Goal: Book appointment/travel/reservation

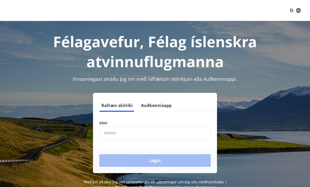
click at [129, 135] on input "phone" at bounding box center [154, 133] width 111 height 13
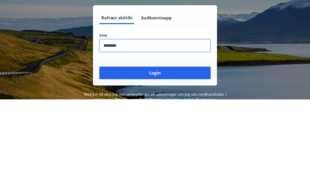
type input "********"
click at [161, 155] on button "Login" at bounding box center [154, 161] width 111 height 13
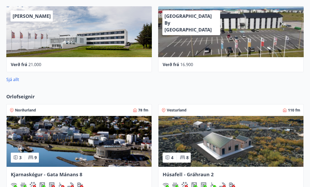
scroll to position [283, 0]
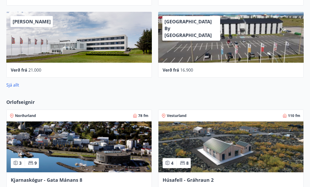
click at [11, 85] on link "Sjá allt" at bounding box center [12, 85] width 13 height 6
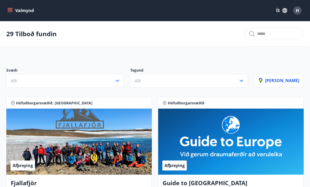
click at [14, 11] on button "Valmynd" at bounding box center [21, 10] width 30 height 9
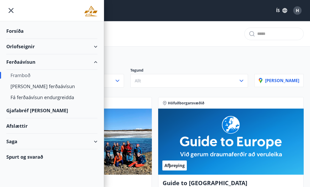
click at [21, 47] on div "Orlofseignir" at bounding box center [51, 47] width 91 height 16
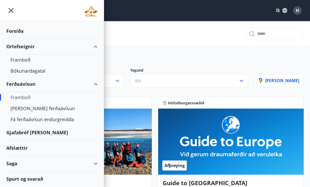
click at [22, 74] on div "Bókunardagatal" at bounding box center [52, 70] width 83 height 11
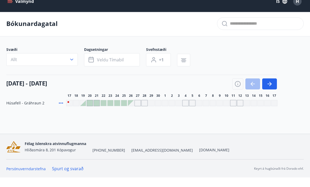
scroll to position [1, 0]
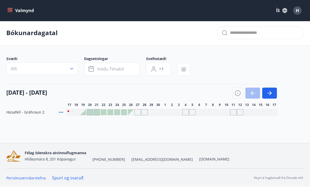
click at [271, 94] on icon "button" at bounding box center [270, 93] width 6 height 6
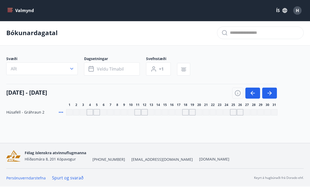
click at [71, 67] on icon "button" at bounding box center [71, 68] width 5 height 5
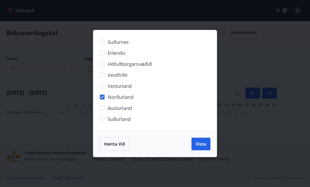
click at [198, 147] on span "Vista" at bounding box center [201, 144] width 11 height 6
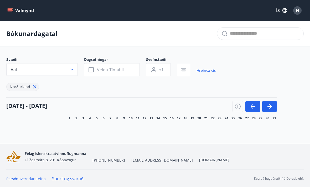
click at [8, 11] on icon "menu" at bounding box center [11, 10] width 6 height 1
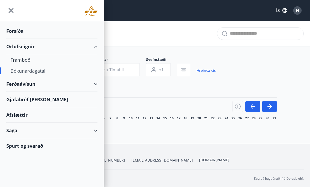
click at [14, 34] on div "Forsíða" at bounding box center [51, 31] width 91 height 16
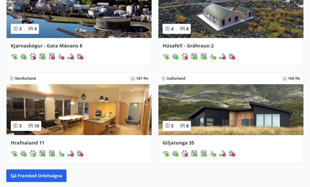
scroll to position [417, 0]
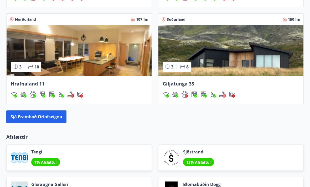
click at [29, 116] on button "Sjá framboð orlofseigna" at bounding box center [36, 117] width 60 height 13
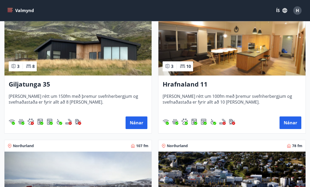
scroll to position [118, 0]
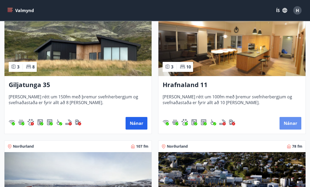
click at [293, 121] on button "Nánar" at bounding box center [291, 124] width 22 height 13
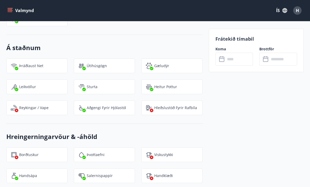
scroll to position [773, 0]
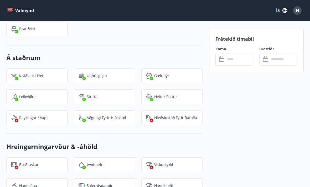
click at [238, 60] on input "text" at bounding box center [240, 59] width 28 height 13
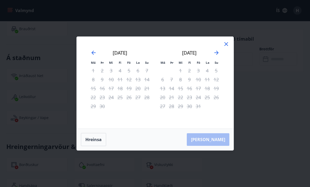
click at [228, 43] on icon at bounding box center [226, 44] width 6 height 6
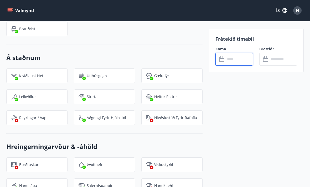
click at [243, 61] on input "text" at bounding box center [240, 59] width 28 height 13
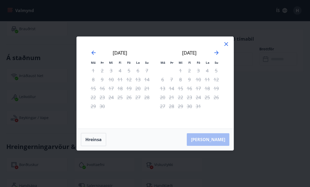
click at [215, 54] on icon "Move forward to switch to the next month." at bounding box center [216, 53] width 6 height 6
click at [216, 54] on icon "Move forward to switch to the next month." at bounding box center [216, 53] width 6 height 6
click at [213, 55] on div "desember 2025" at bounding box center [189, 54] width 63 height 23
click at [217, 54] on icon "Move forward to switch to the next month." at bounding box center [217, 53] width 4 height 4
click at [216, 54] on icon "Move forward to switch to the next month." at bounding box center [216, 53] width 6 height 6
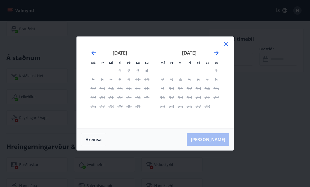
click at [215, 56] on icon "Move forward to switch to the next month." at bounding box center [216, 53] width 6 height 6
click at [216, 53] on icon "Move forward to switch to the next month." at bounding box center [216, 53] width 6 height 6
click at [171, 100] on div "21" at bounding box center [171, 97] width 9 height 9
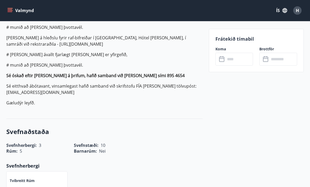
scroll to position [306, 0]
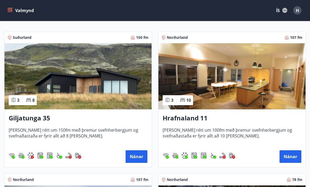
scroll to position [89, 0]
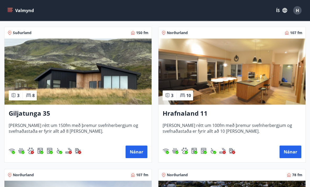
click at [40, 120] on div "Giljatunga 35 Húsið er rétt um 150fm með þremur svefnherbergjum og svefnaðastað…" at bounding box center [77, 134] width 147 height 58
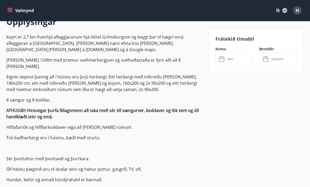
scroll to position [159, 0]
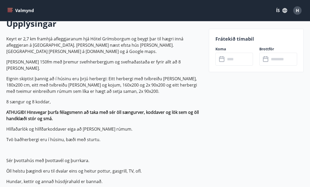
click at [240, 60] on input "text" at bounding box center [240, 59] width 28 height 13
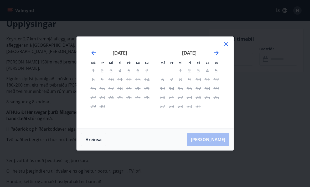
click at [215, 56] on icon "Move forward to switch to the next month." at bounding box center [216, 53] width 6 height 6
click at [217, 55] on icon "Move forward to switch to the next month." at bounding box center [217, 53] width 4 height 4
click at [216, 55] on icon "Move forward to switch to the next month." at bounding box center [217, 53] width 4 height 4
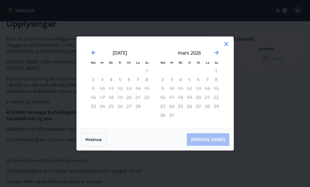
click at [218, 55] on icon "Move forward to switch to the next month." at bounding box center [217, 53] width 4 height 4
click at [226, 47] on icon at bounding box center [226, 44] width 6 height 6
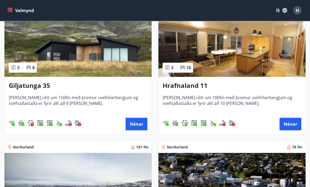
scroll to position [123, 0]
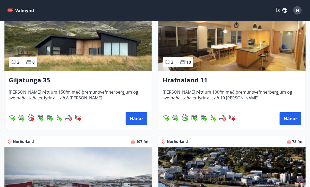
click at [291, 119] on button "Nánar" at bounding box center [291, 119] width 22 height 13
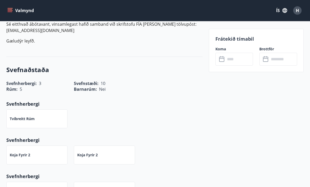
scroll to position [353, 0]
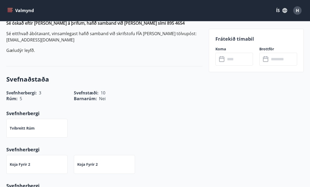
click at [234, 62] on input "text" at bounding box center [240, 59] width 28 height 13
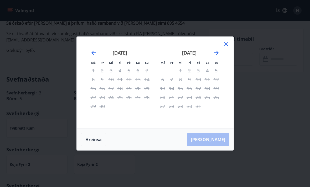
click at [227, 47] on icon at bounding box center [226, 44] width 6 height 6
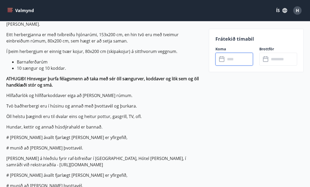
scroll to position [194, 0]
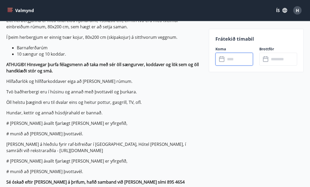
click at [237, 60] on input "text" at bounding box center [240, 59] width 28 height 13
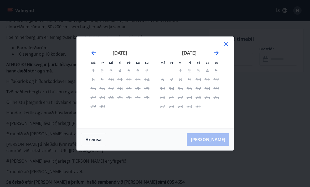
click at [230, 49] on div "Má Þr Mi Fi Fö La Su Má Þr Mi Fi Fö La Su ágúst 2025 1 2 3 4 5 6 7 8 9 10 11 12…" at bounding box center [155, 83] width 157 height 92
click at [227, 46] on icon at bounding box center [226, 44] width 4 height 4
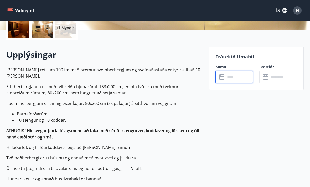
scroll to position [131, 0]
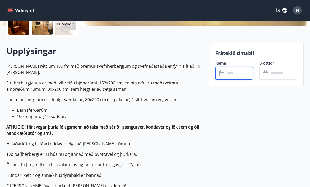
click at [242, 74] on input "text" at bounding box center [240, 73] width 28 height 13
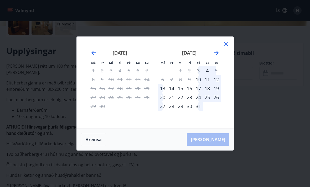
click at [218, 55] on icon "Move forward to switch to the next month." at bounding box center [217, 53] width 4 height 4
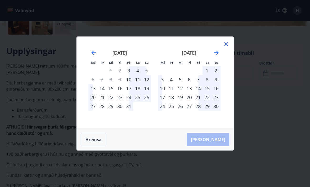
click at [218, 55] on icon "Move forward to switch to the next month." at bounding box center [217, 53] width 4 height 4
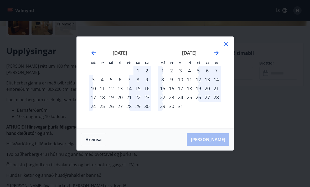
click at [219, 56] on icon "Move forward to switch to the next month." at bounding box center [216, 53] width 6 height 6
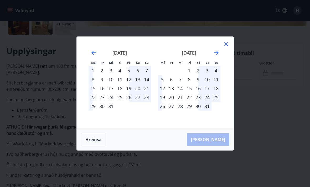
click at [219, 56] on icon "Move forward to switch to the next month." at bounding box center [216, 53] width 6 height 6
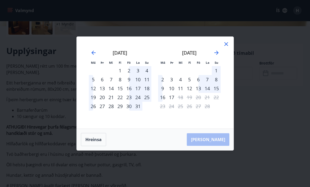
click at [218, 55] on icon "Move forward to switch to the next month." at bounding box center [217, 53] width 4 height 4
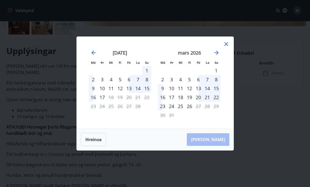
click at [218, 55] on icon "Move forward to switch to the next month." at bounding box center [217, 53] width 4 height 4
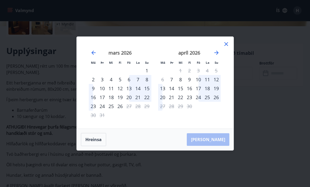
click at [174, 102] on div "21" at bounding box center [171, 97] width 9 height 9
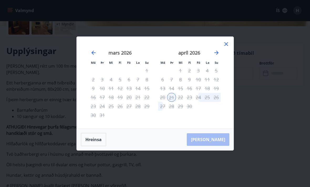
click at [217, 102] on div "26" at bounding box center [216, 97] width 9 height 9
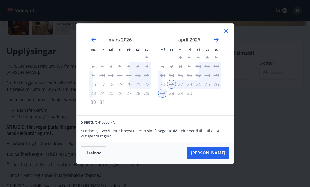
click at [219, 160] on button "Taka Frá" at bounding box center [208, 153] width 43 height 13
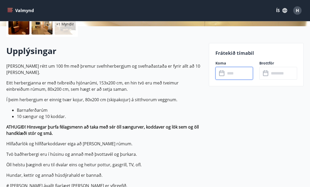
click at [240, 72] on input "text" at bounding box center [240, 73] width 28 height 13
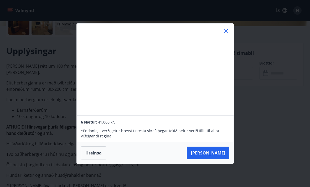
type input "******"
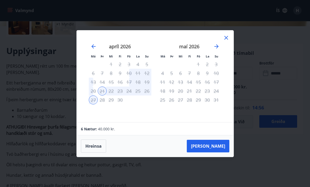
click at [91, 50] on icon "Move backward to switch to the previous month." at bounding box center [93, 46] width 6 height 6
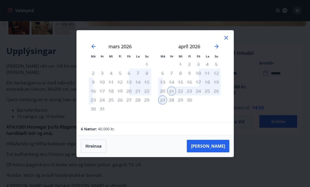
click at [224, 40] on icon at bounding box center [226, 38] width 4 height 4
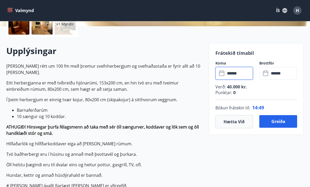
click at [283, 73] on input "******" at bounding box center [283, 73] width 28 height 13
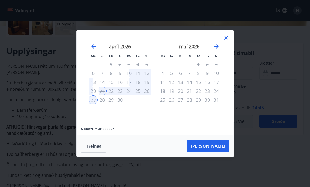
click at [149, 96] on div "26" at bounding box center [146, 91] width 9 height 9
click at [103, 96] on div "21" at bounding box center [102, 91] width 9 height 9
click at [222, 153] on button "Taka Frá" at bounding box center [208, 146] width 43 height 13
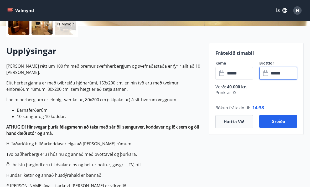
click at [287, 123] on button "Greiða" at bounding box center [278, 121] width 38 height 13
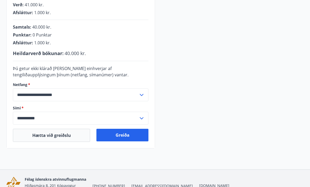
scroll to position [145, 0]
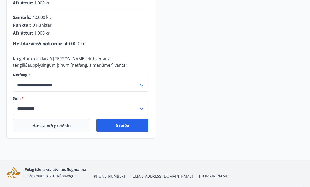
click at [126, 126] on button "Greiða" at bounding box center [122, 125] width 52 height 13
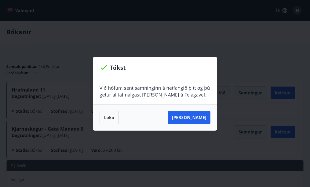
click at [110, 118] on button "Loka" at bounding box center [109, 117] width 19 height 13
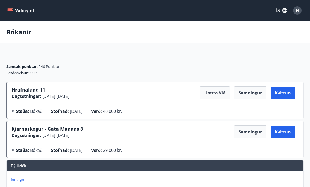
click at [12, 12] on icon "menu" at bounding box center [10, 12] width 5 height 1
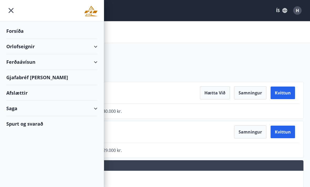
click at [18, 48] on div "Orlofseignir" at bounding box center [51, 47] width 91 height 16
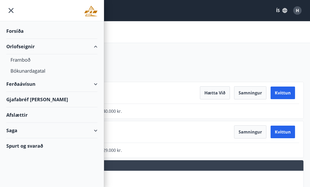
click at [17, 63] on div "Framboð" at bounding box center [52, 59] width 83 height 11
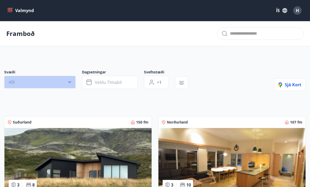
click at [70, 82] on icon "button" at bounding box center [69, 82] width 3 height 2
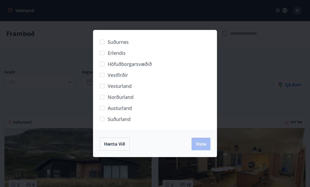
click at [125, 146] on span "Hætta við" at bounding box center [114, 144] width 21 height 6
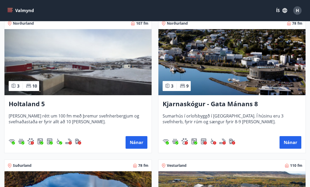
scroll to position [241, 0]
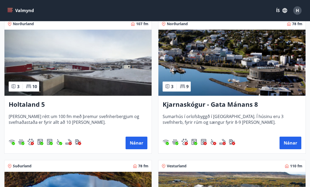
click at [28, 118] on span "Húsið er rétt um 100 fm með þremur svefnherbergjum og svefnaðastaða er fyrir al…" at bounding box center [78, 122] width 139 height 17
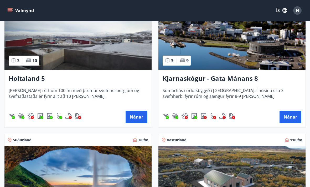
scroll to position [269, 0]
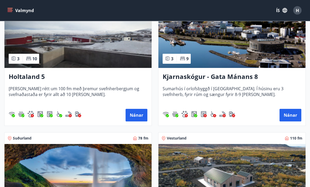
click at [19, 78] on h3 "Holtaland 5" at bounding box center [78, 77] width 139 height 9
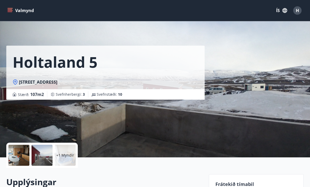
click at [17, 13] on button "Valmynd" at bounding box center [21, 10] width 30 height 9
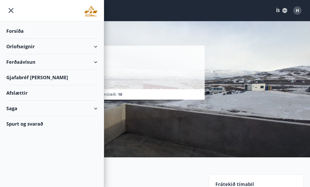
click at [80, 47] on div "Orlofseignir" at bounding box center [51, 47] width 91 height 16
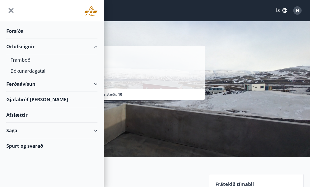
click at [24, 64] on div "Framboð" at bounding box center [52, 59] width 83 height 11
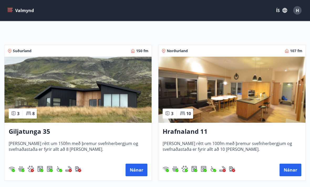
scroll to position [105, 0]
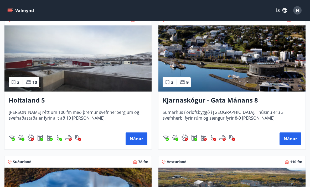
click at [137, 141] on button "Nánar" at bounding box center [137, 139] width 22 height 13
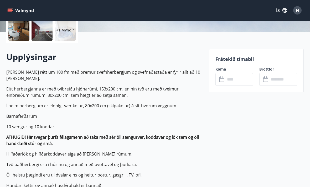
scroll to position [125, 0]
click at [241, 79] on input "text" at bounding box center [240, 79] width 28 height 13
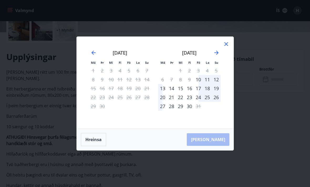
click at [216, 56] on icon "Move forward to switch to the next month." at bounding box center [216, 53] width 6 height 6
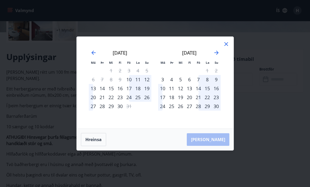
click at [216, 55] on icon "Move forward to switch to the next month." at bounding box center [217, 53] width 4 height 4
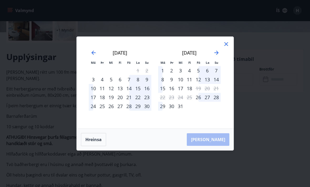
click at [216, 55] on icon "Move forward to switch to the next month." at bounding box center [217, 53] width 4 height 4
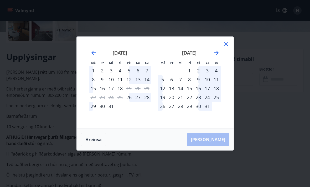
click at [217, 55] on icon "Move forward to switch to the next month." at bounding box center [217, 53] width 4 height 4
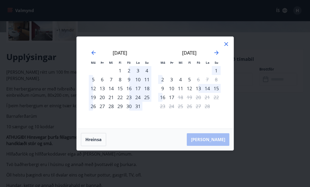
click at [216, 56] on icon "Move forward to switch to the next month." at bounding box center [216, 53] width 6 height 6
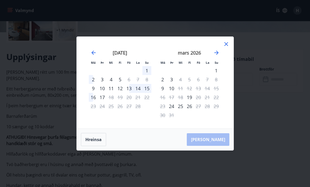
click at [216, 56] on icon "Move forward to switch to the next month." at bounding box center [216, 53] width 6 height 6
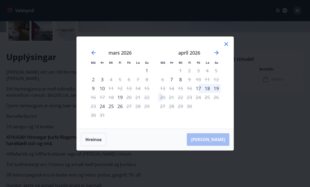
click at [227, 47] on icon at bounding box center [226, 44] width 6 height 6
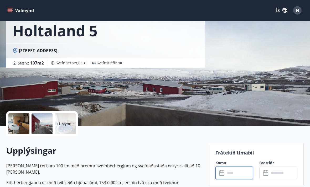
scroll to position [0, 0]
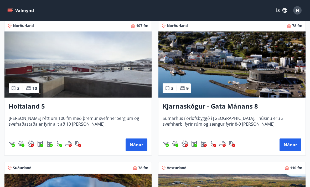
scroll to position [239, 0]
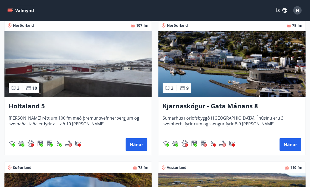
click at [289, 141] on button "Nánar" at bounding box center [291, 145] width 22 height 13
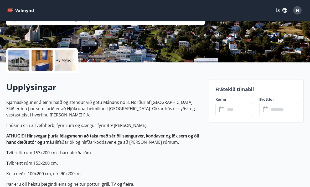
scroll to position [95, 0]
click at [237, 113] on input "text" at bounding box center [240, 109] width 28 height 13
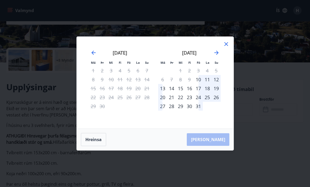
click at [216, 55] on icon "Move forward to switch to the next month." at bounding box center [217, 53] width 4 height 4
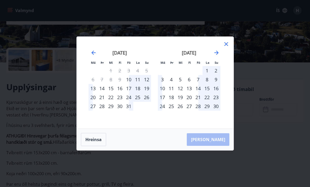
click at [215, 56] on icon "Move forward to switch to the next month." at bounding box center [216, 53] width 6 height 6
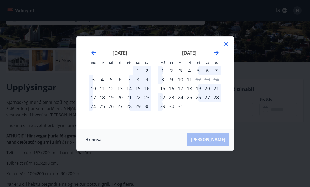
click at [215, 56] on icon "Move forward to switch to the next month." at bounding box center [216, 53] width 6 height 6
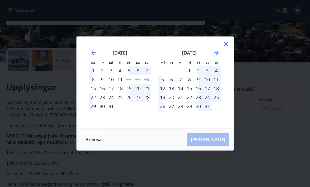
click at [214, 56] on icon "Move forward to switch to the next month." at bounding box center [216, 53] width 6 height 6
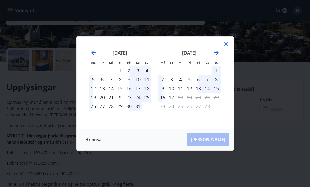
click at [217, 55] on icon "Move forward to switch to the next month." at bounding box center [217, 53] width 4 height 4
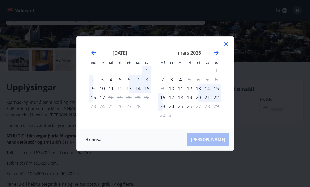
click at [211, 63] on div "mars 2026" at bounding box center [189, 54] width 63 height 23
click at [212, 64] on div "mars 2026" at bounding box center [189, 54] width 63 height 23
click at [216, 56] on icon "Move forward to switch to the next month." at bounding box center [216, 53] width 6 height 6
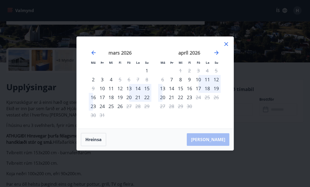
click at [170, 102] on div "21" at bounding box center [171, 97] width 9 height 9
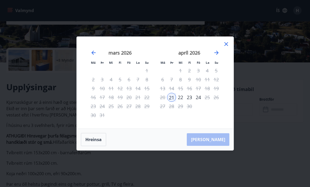
click at [196, 102] on div "24" at bounding box center [198, 97] width 9 height 9
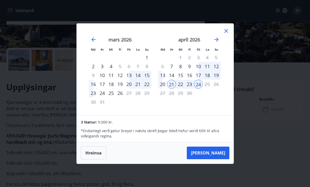
click at [226, 34] on icon at bounding box center [226, 31] width 6 height 6
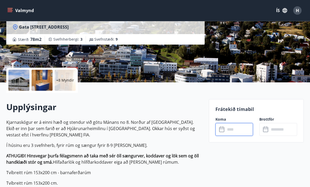
scroll to position [0, 0]
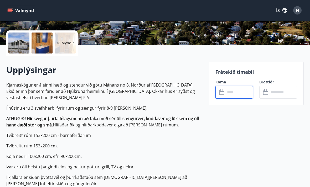
click at [235, 92] on input "text" at bounding box center [240, 92] width 28 height 13
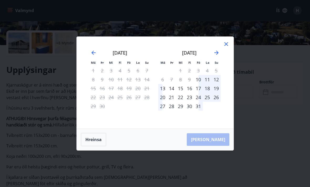
click at [228, 47] on icon at bounding box center [226, 44] width 6 height 6
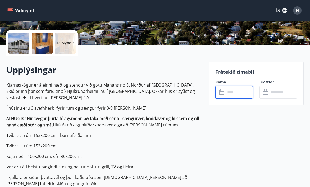
click at [11, 10] on icon "menu" at bounding box center [9, 10] width 5 height 5
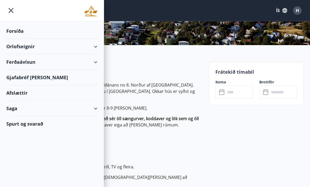
click at [59, 47] on div "Orlofseignir" at bounding box center [51, 47] width 91 height 16
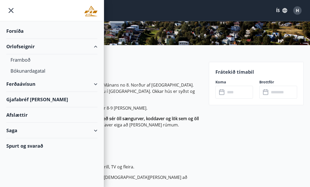
click at [22, 62] on div "Framboð" at bounding box center [52, 59] width 83 height 11
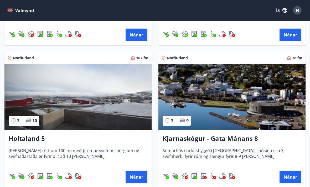
scroll to position [207, 0]
click at [245, 140] on h3 "Kjarnaskógur - Gata Mánans 8" at bounding box center [232, 138] width 139 height 9
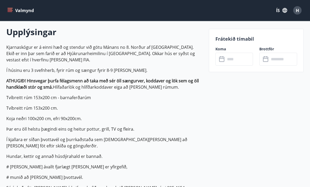
scroll to position [150, 0]
click at [242, 61] on input "text" at bounding box center [240, 59] width 28 height 13
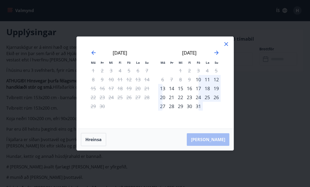
click at [215, 56] on icon "Move forward to switch to the next month." at bounding box center [216, 53] width 6 height 6
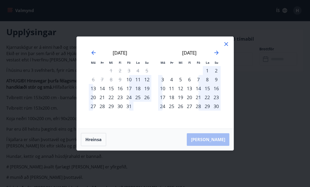
click at [218, 55] on icon "Move forward to switch to the next month." at bounding box center [217, 53] width 4 height 4
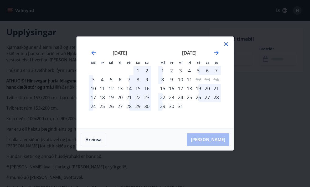
click at [217, 56] on icon "Move forward to switch to the next month." at bounding box center [216, 53] width 6 height 6
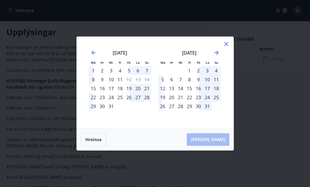
click at [217, 56] on icon "Move forward to switch to the next month." at bounding box center [216, 53] width 6 height 6
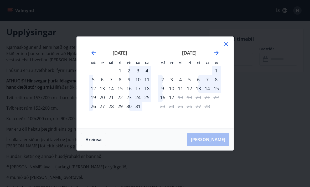
click at [214, 56] on icon "Move forward to switch to the next month." at bounding box center [216, 53] width 6 height 6
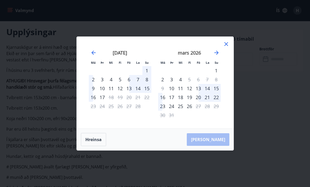
click at [216, 56] on icon "Move forward to switch to the next month." at bounding box center [216, 53] width 6 height 6
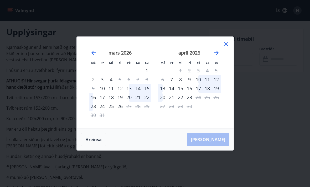
click at [228, 47] on icon at bounding box center [226, 44] width 6 height 6
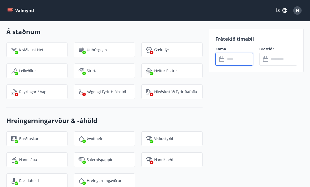
scroll to position [731, 0]
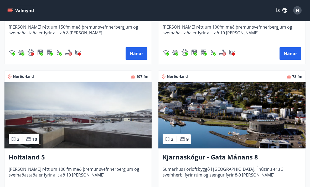
scroll to position [196, 0]
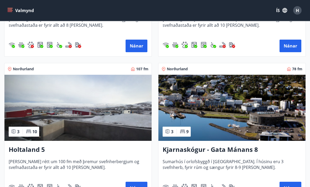
click at [106, 162] on span "Húsið er rétt um 100 fm með þremur svefnherbergjum og svefnaðastaða er fyrir al…" at bounding box center [78, 167] width 139 height 17
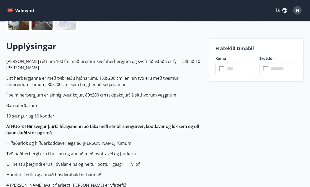
scroll to position [141, 0]
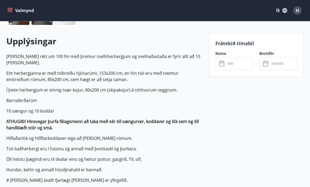
click at [240, 67] on input "text" at bounding box center [240, 63] width 28 height 13
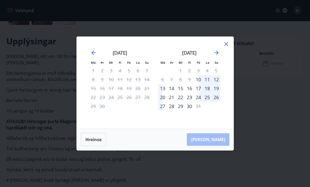
click at [218, 56] on icon "Move forward to switch to the next month." at bounding box center [216, 53] width 6 height 6
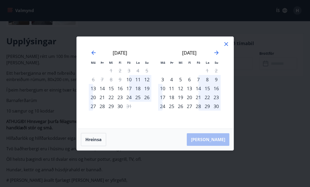
click at [219, 56] on icon "Move forward to switch to the next month." at bounding box center [216, 53] width 6 height 6
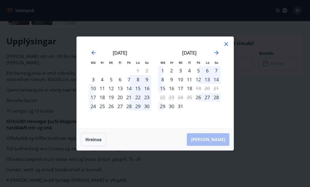
click at [216, 56] on icon "Move forward to switch to the next month." at bounding box center [216, 53] width 6 height 6
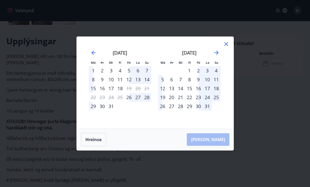
click at [216, 56] on icon "Move forward to switch to the next month." at bounding box center [216, 53] width 6 height 6
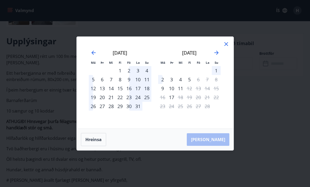
click at [214, 56] on icon "Move forward to switch to the next month." at bounding box center [216, 53] width 6 height 6
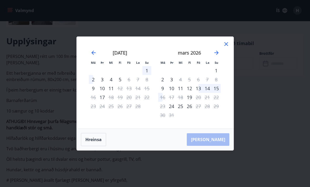
click at [219, 56] on icon "Move forward to switch to the next month." at bounding box center [216, 53] width 6 height 6
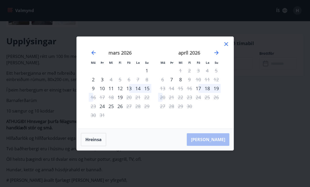
click at [232, 51] on div "Má Þr Mi Fi Fö La Su Má Þr Mi Fi Fö La Su febrúar 2026 1 2 3 4 5 6 7 8 9 10 11 …" at bounding box center [155, 83] width 157 height 92
click at [226, 47] on icon at bounding box center [226, 44] width 6 height 6
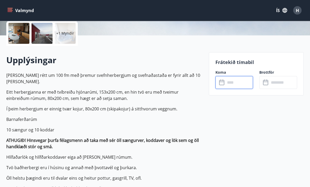
scroll to position [0, 0]
